Goal: Task Accomplishment & Management: Manage account settings

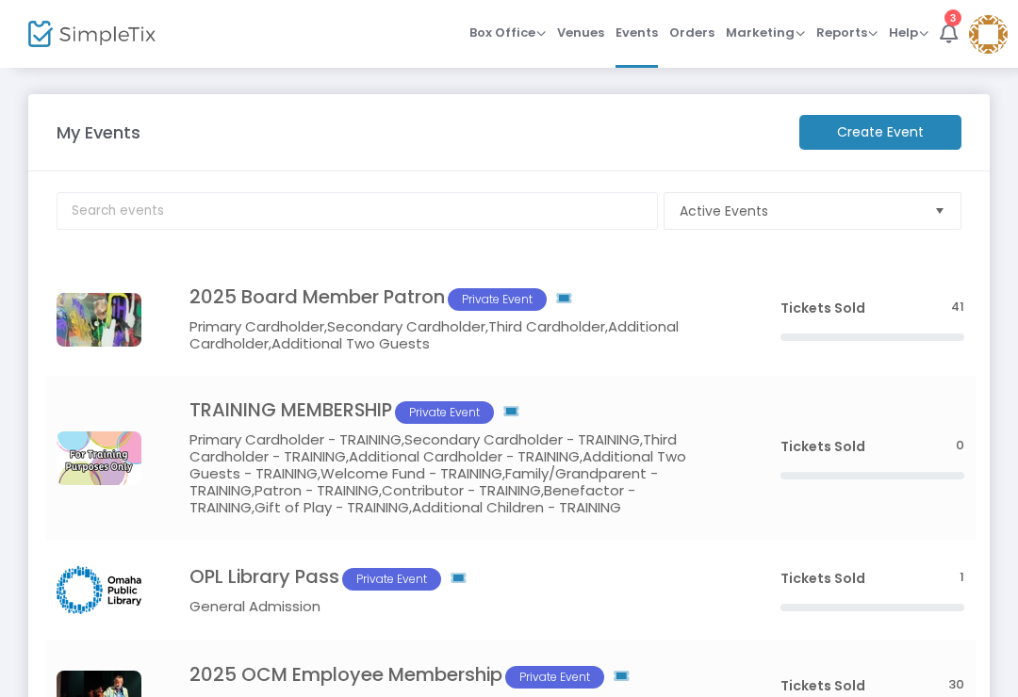
click at [470, 268] on td "2025 Board Member Patron Private Event Primary Cardholder,Secondary Cardholder,…" at bounding box center [456, 319] width 624 height 113
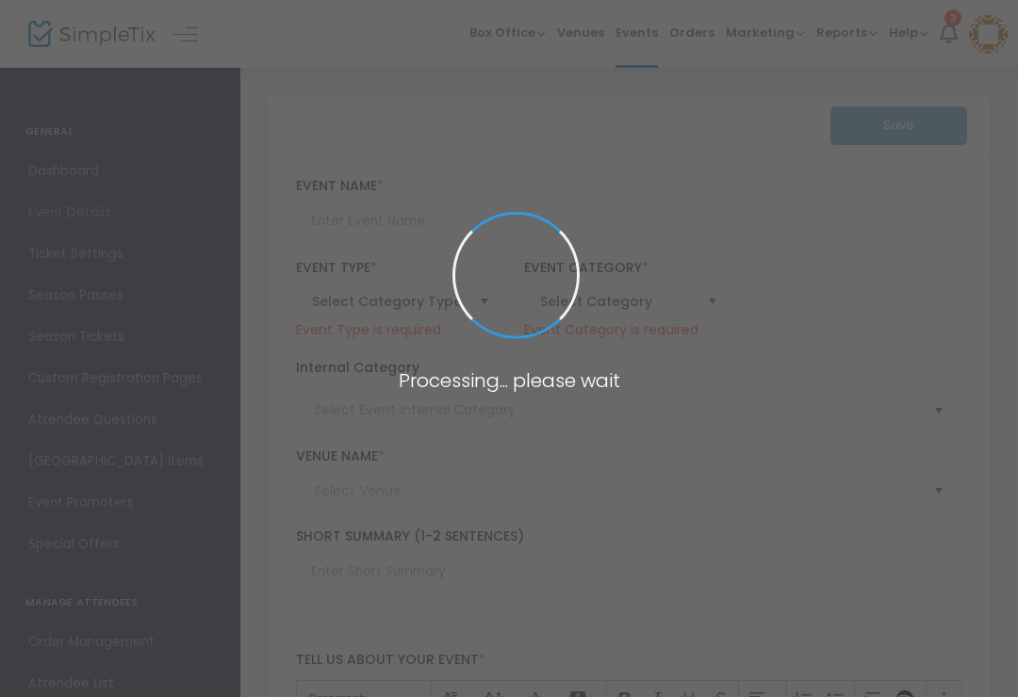
click at [686, 40] on span at bounding box center [509, 348] width 1018 height 697
type input "2025 Board Member Patron"
type textarea "Includes one year of free admission for two named adults living in the same hou…"
checkbox input "true"
type input "Buy Membership"
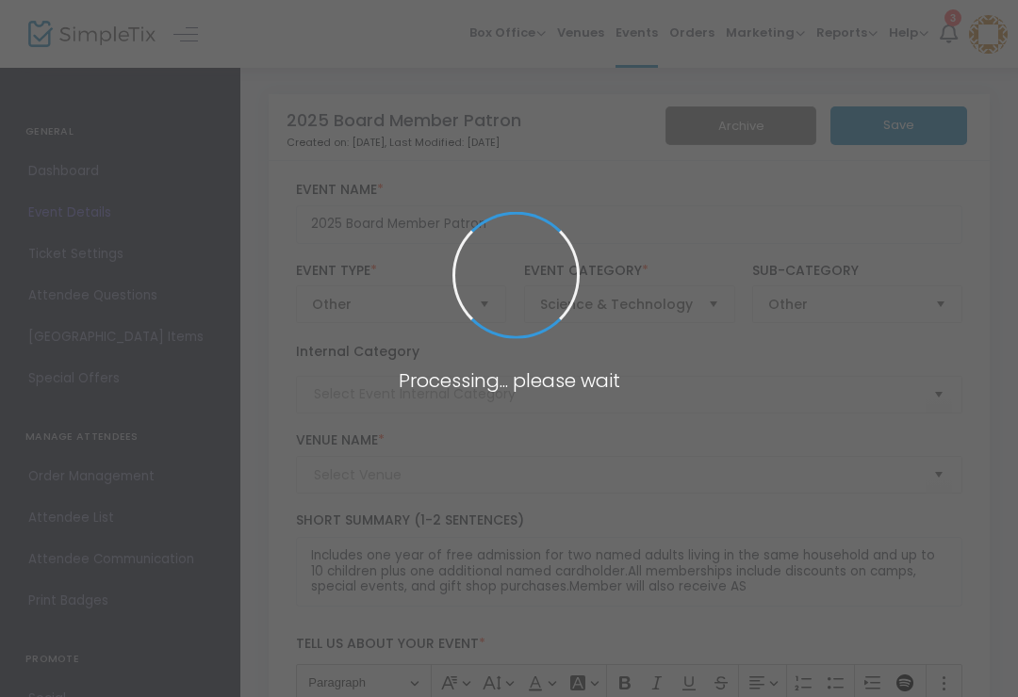
type input "[GEOGRAPHIC_DATA]"
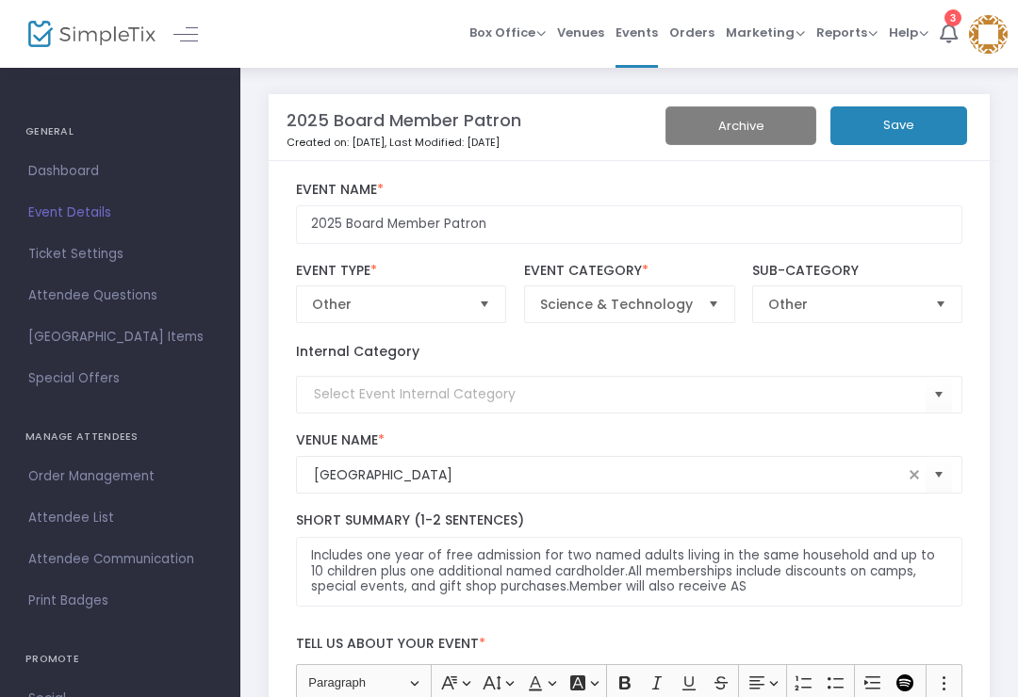
click at [688, 42] on span "Orders" at bounding box center [691, 32] width 45 height 48
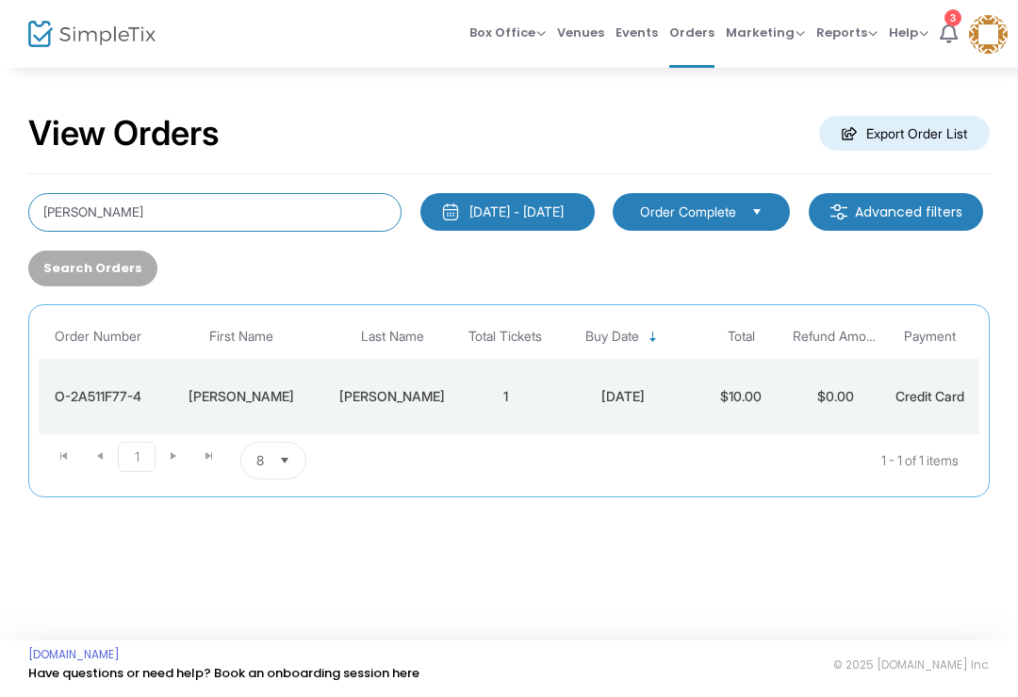
click at [324, 211] on input "[PERSON_NAME]" at bounding box center [214, 212] width 373 height 39
click at [353, 226] on input "[PERSON_NAME]" at bounding box center [214, 212] width 373 height 39
type input "d"
